Goal: Check status: Check status

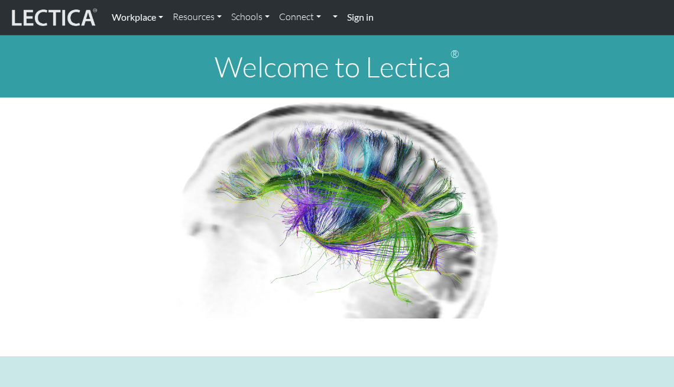
click at [160, 18] on link "Workplace" at bounding box center [137, 17] width 61 height 25
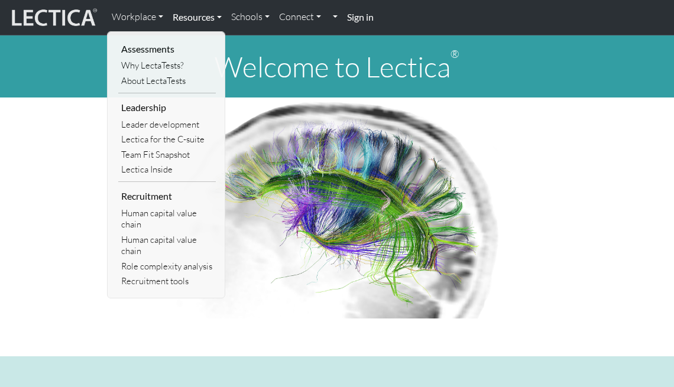
click at [221, 15] on link "Resources" at bounding box center [197, 17] width 59 height 25
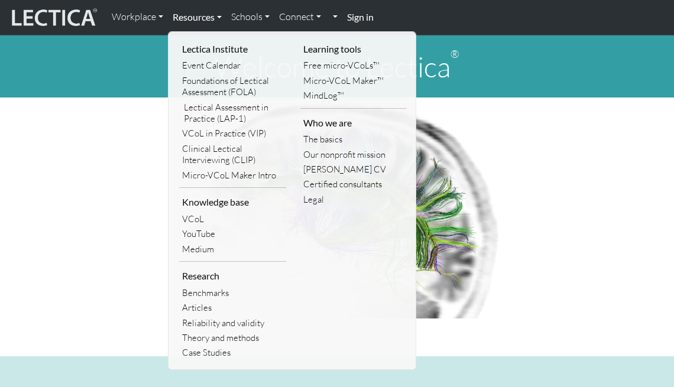
click at [216, 17] on link "Resources" at bounding box center [197, 17] width 59 height 25
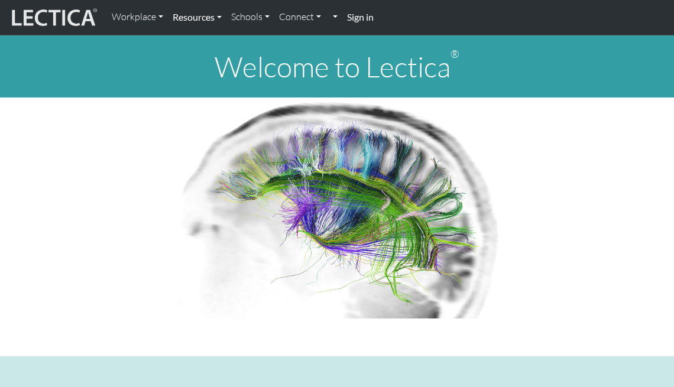
click at [223, 17] on link "Resources" at bounding box center [197, 17] width 59 height 25
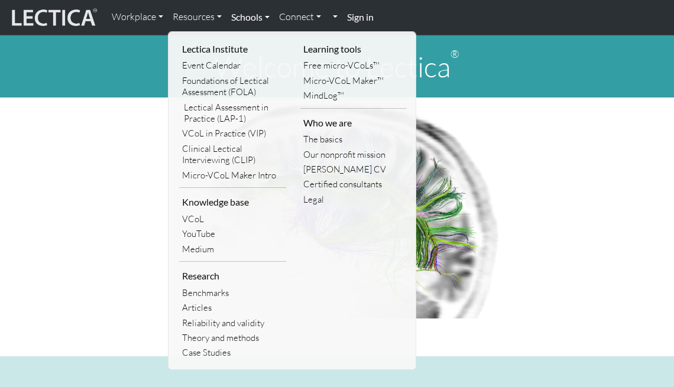
click at [268, 16] on link "Schools" at bounding box center [250, 17] width 48 height 25
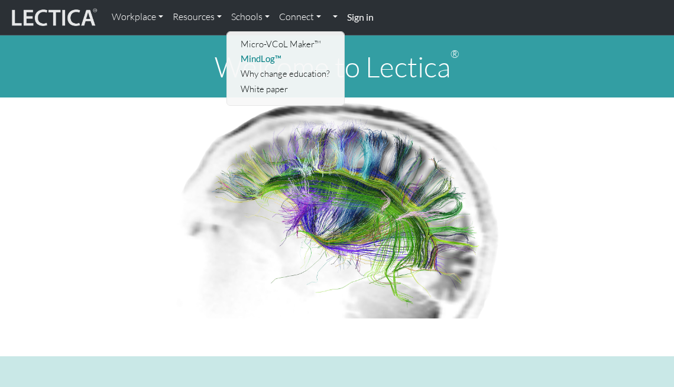
click at [261, 59] on link "MindLog™" at bounding box center [287, 58] width 98 height 15
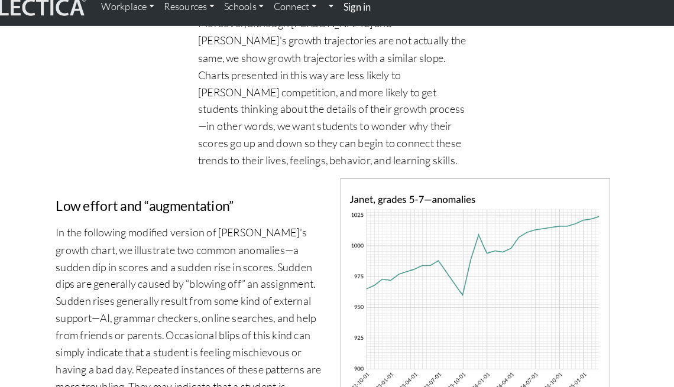
scroll to position [4781, 0]
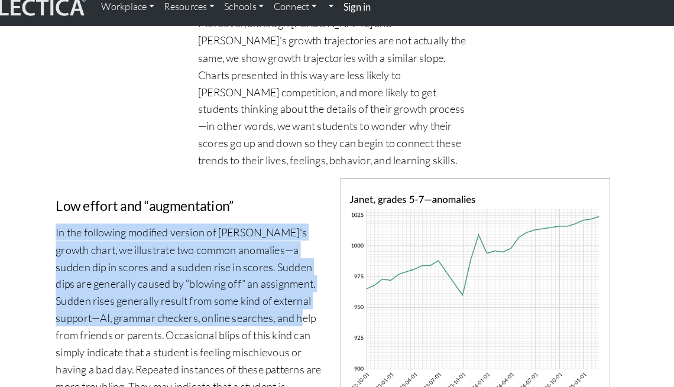
drag, startPoint x: 54, startPoint y: 119, endPoint x: 301, endPoint y: 202, distance: 260.0
click at [301, 228] on p "In the following modified version of Janet's growth chart, we illustrate two co…" at bounding box center [198, 319] width 262 height 183
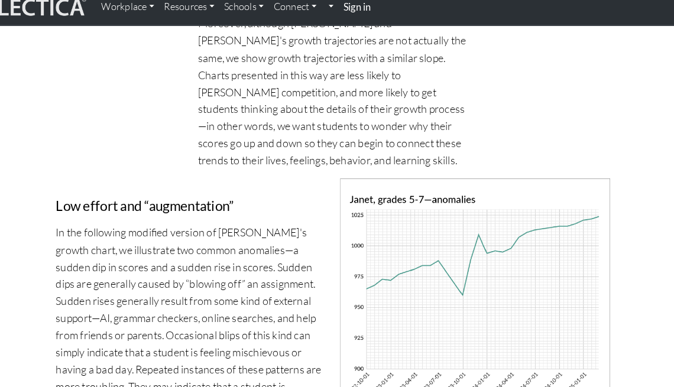
click at [151, 228] on p "In the following modified version of Janet's growth chart, we illustrate two co…" at bounding box center [198, 319] width 262 height 183
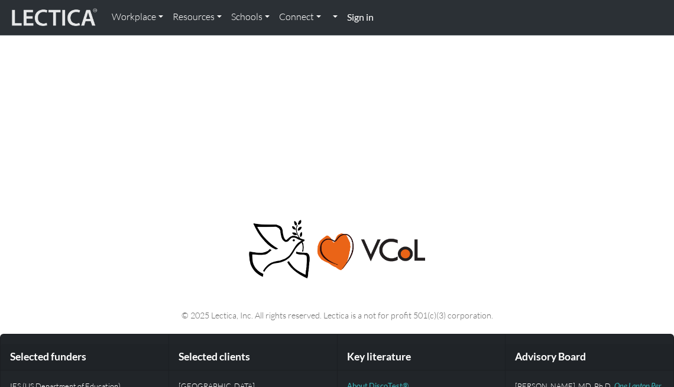
scroll to position [7425, 0]
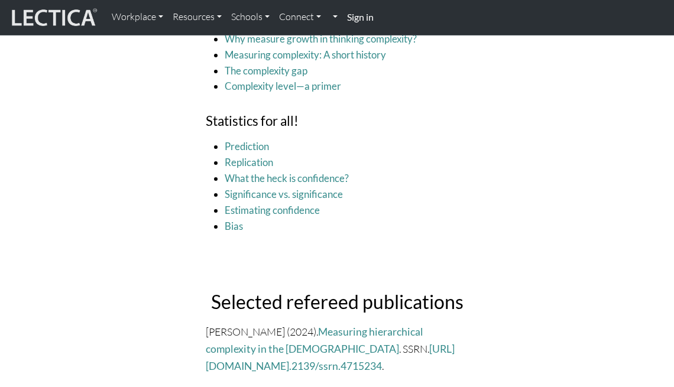
scroll to position [2616, 0]
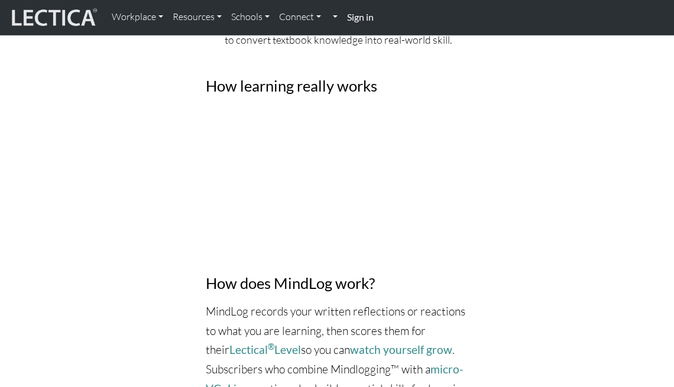
scroll to position [751, 0]
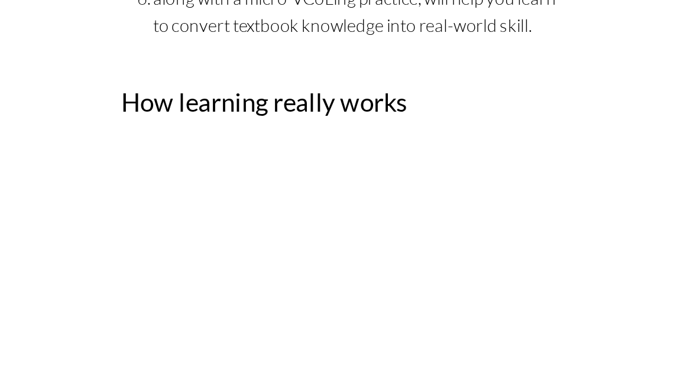
scroll to position [725, 0]
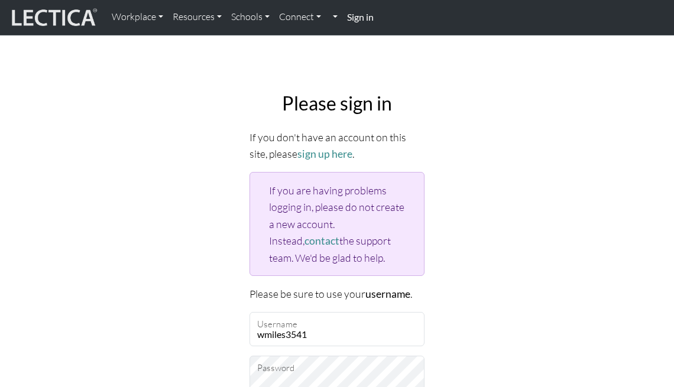
type input "wmiles3541"
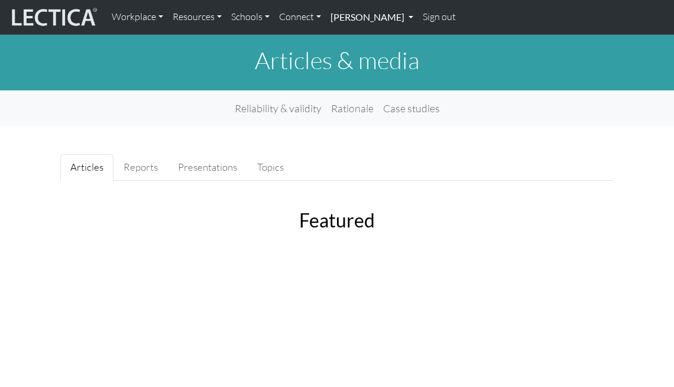
click at [365, 19] on link "[PERSON_NAME]" at bounding box center [372, 17] width 92 height 25
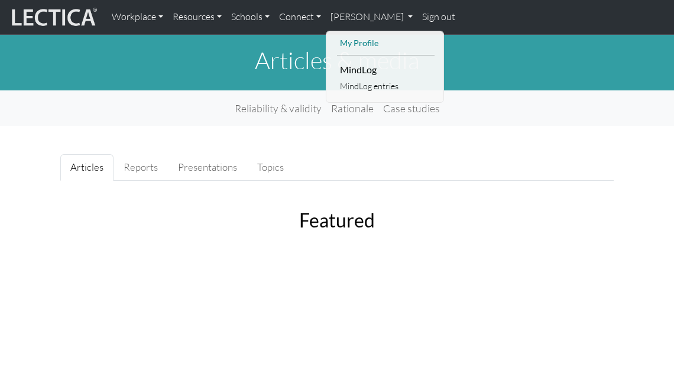
click at [352, 43] on link "My Profile" at bounding box center [386, 43] width 98 height 15
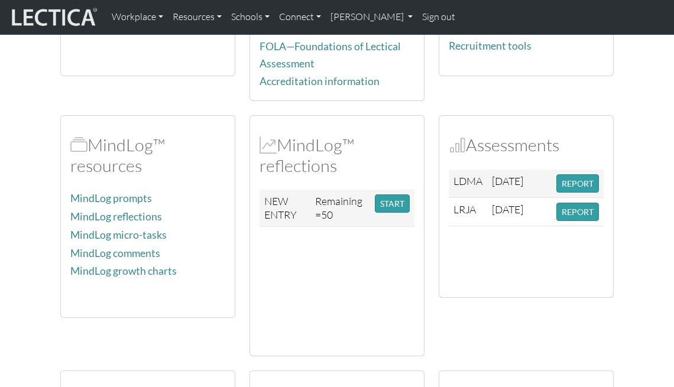
scroll to position [228, 0]
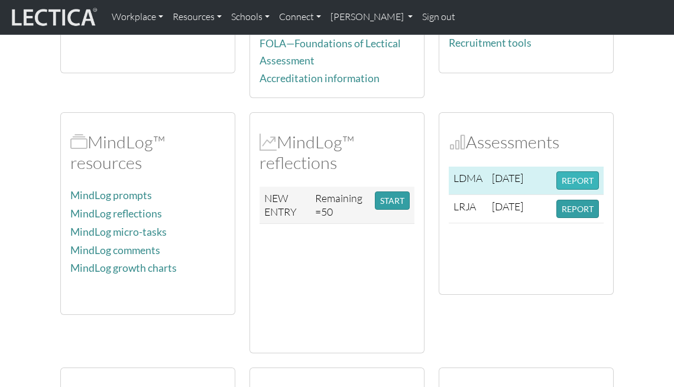
click at [566, 178] on button "REPORT" at bounding box center [577, 180] width 43 height 18
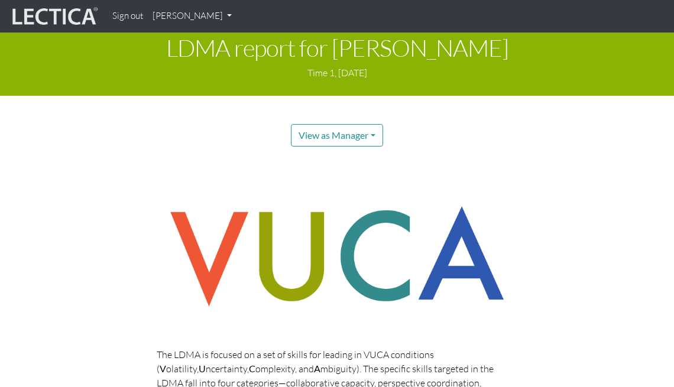
scroll to position [12, 0]
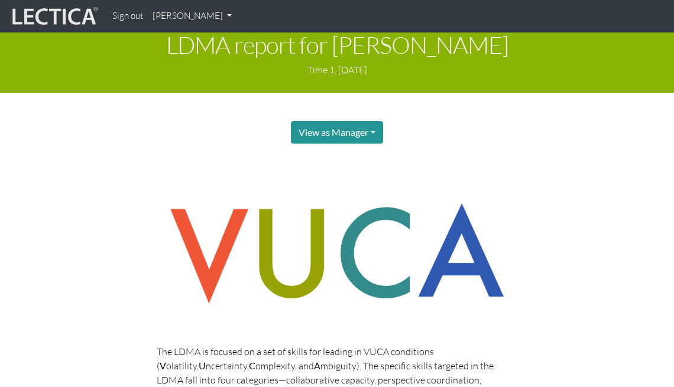
click at [379, 128] on button "View as Manager" at bounding box center [337, 132] width 92 height 22
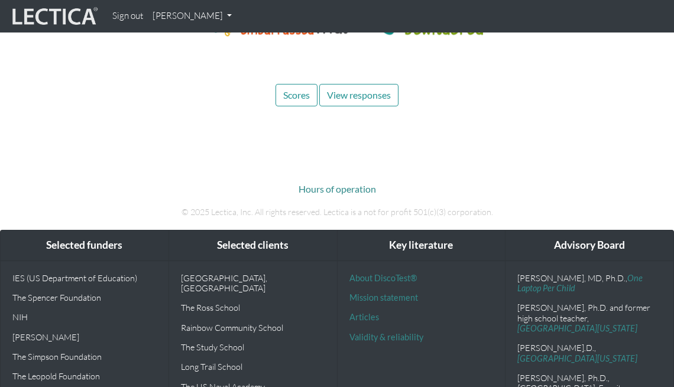
scroll to position [5207, 0]
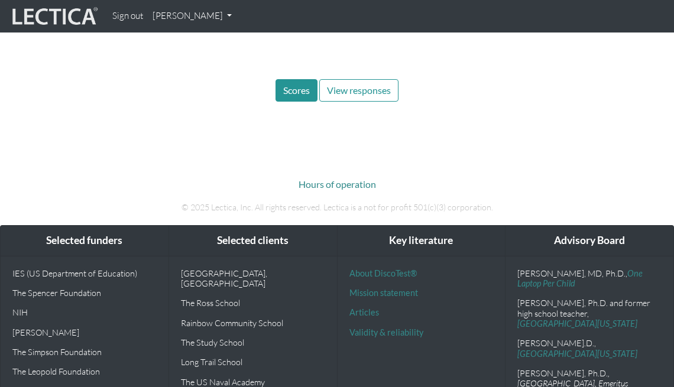
click at [285, 85] on span "Scores" at bounding box center [296, 90] width 27 height 11
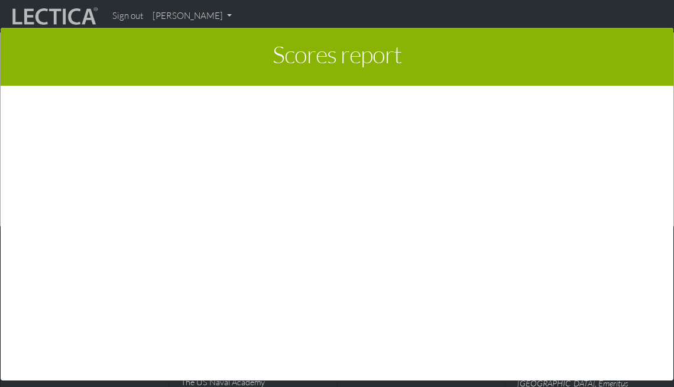
scroll to position [2, 0]
